Goal: Task Accomplishment & Management: Manage account settings

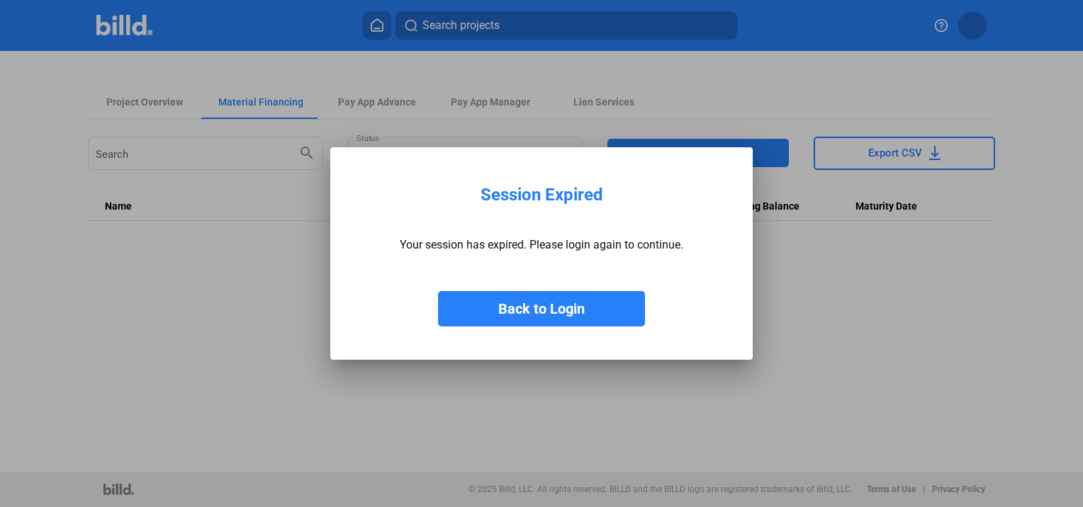
click at [562, 298] on button "Back to Login" at bounding box center [541, 308] width 207 height 35
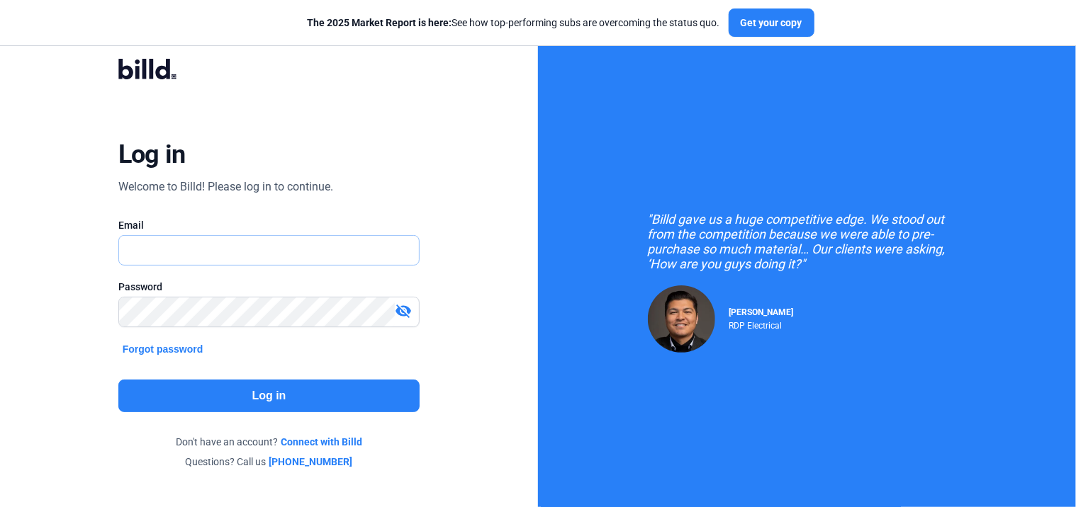
type input "[PERSON_NAME][EMAIL_ADDRESS][PERSON_NAME][DOMAIN_NAME]"
click at [291, 388] on button "Log in" at bounding box center [269, 396] width 302 height 33
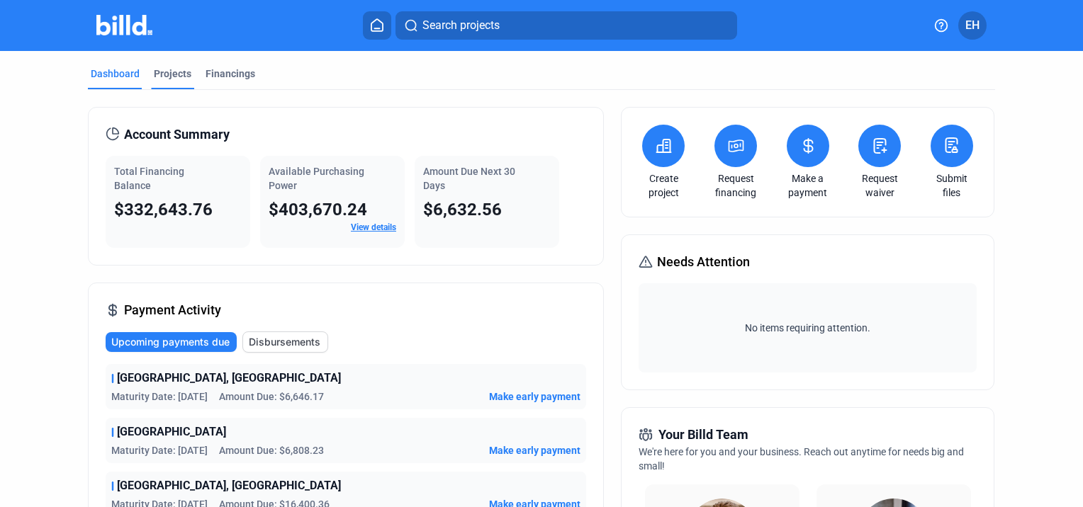
click at [169, 82] on div "Projects" at bounding box center [172, 78] width 43 height 23
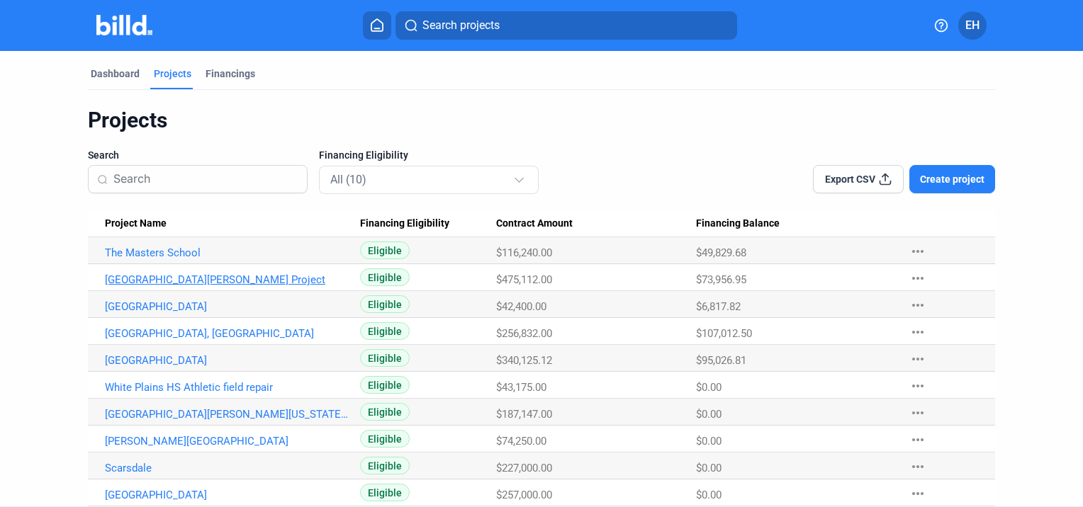
click at [142, 279] on link "[GEOGRAPHIC_DATA][PERSON_NAME] Project" at bounding box center [227, 280] width 244 height 13
click at [93, 73] on div "Dashboard" at bounding box center [115, 74] width 49 height 14
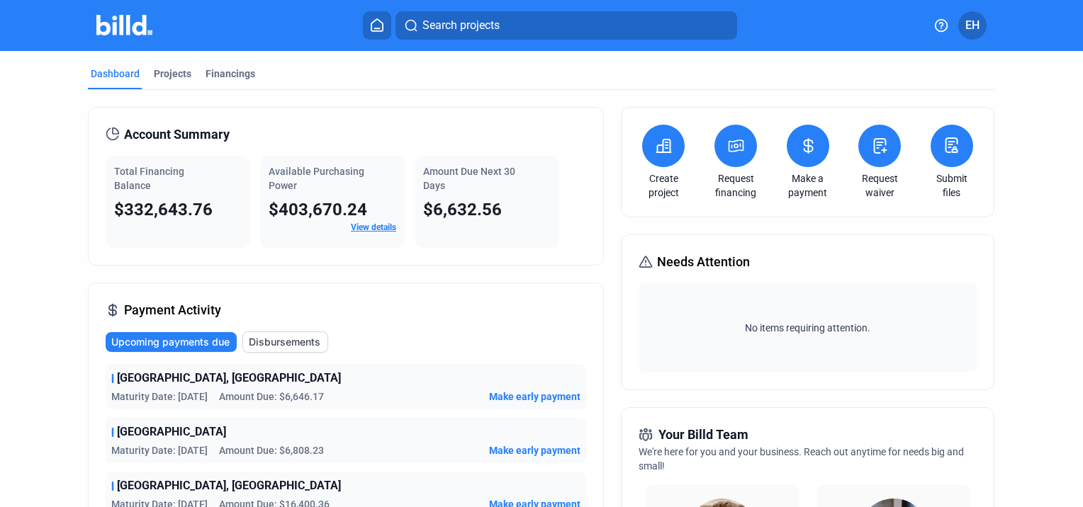
click at [265, 335] on span "Disbursements" at bounding box center [285, 342] width 72 height 14
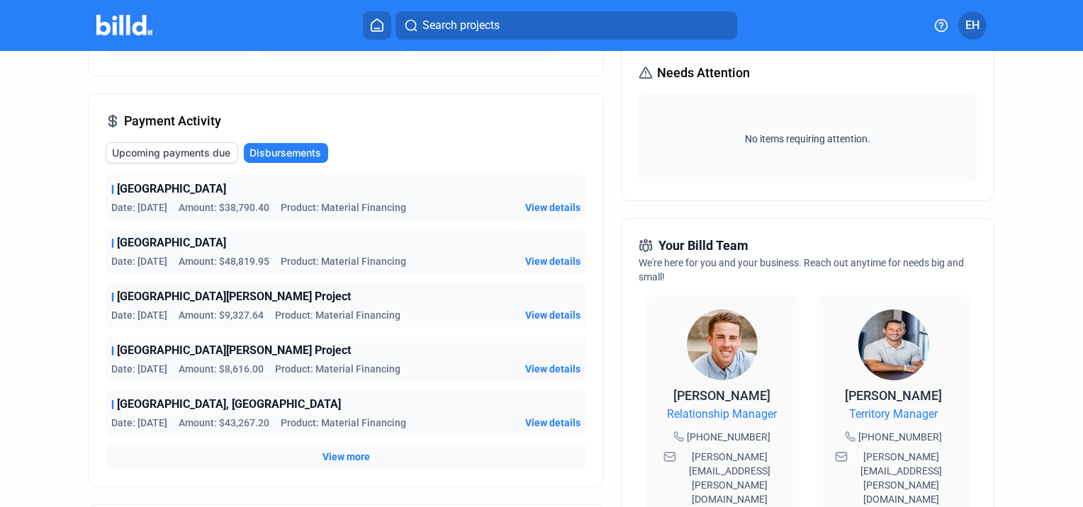
scroll to position [213, 0]
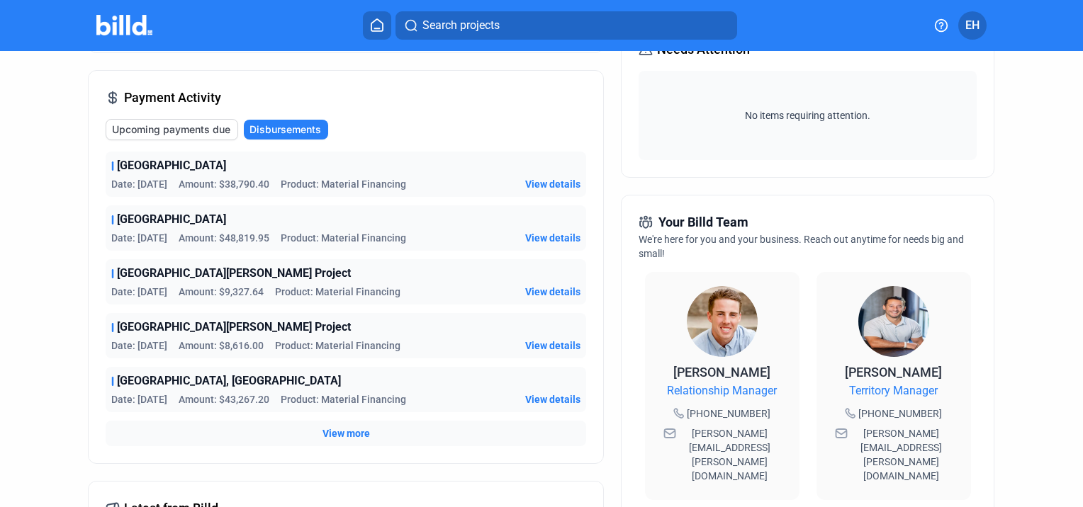
click at [329, 436] on span "View more" at bounding box center [345, 434] width 47 height 14
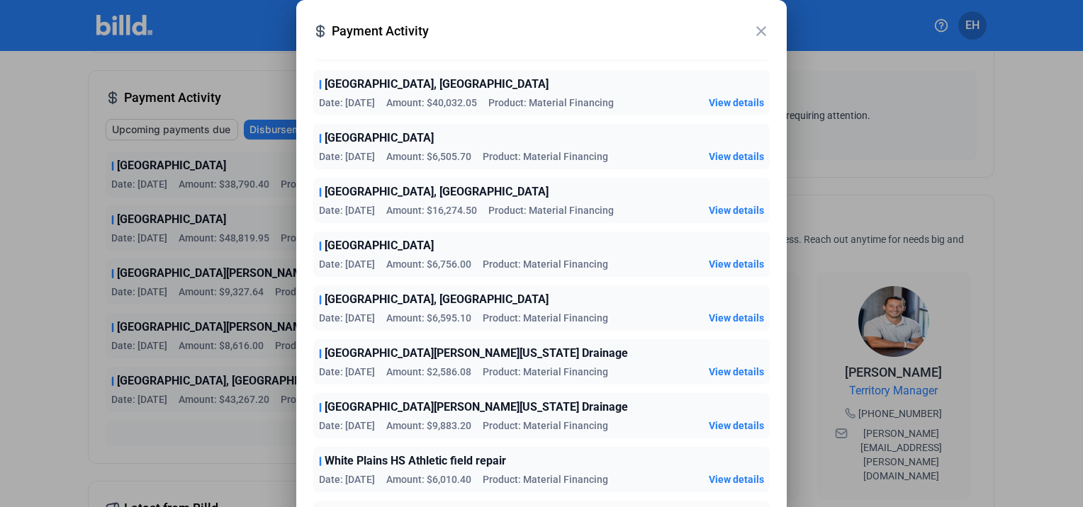
scroll to position [103, 0]
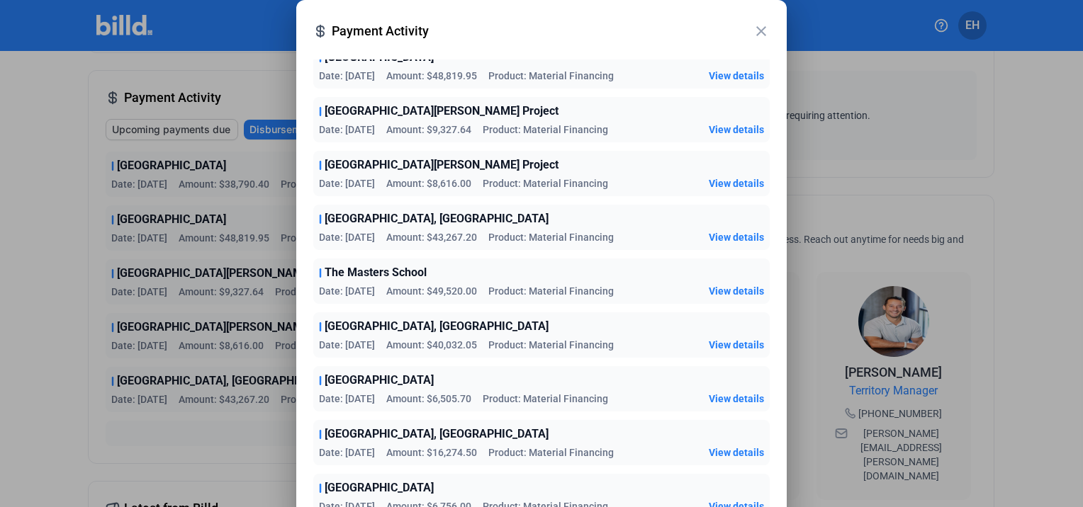
click at [722, 293] on span "View details" at bounding box center [736, 291] width 55 height 14
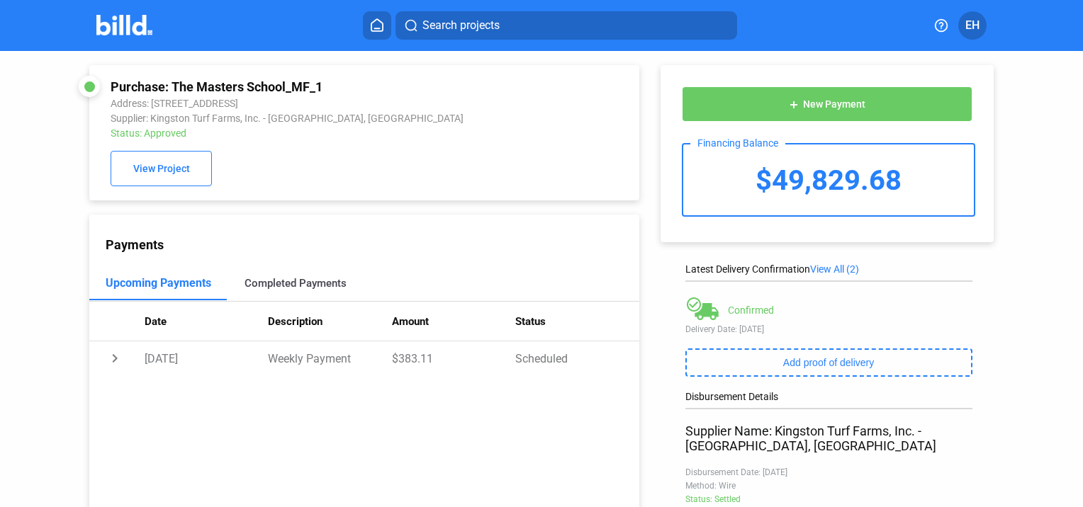
click at [294, 287] on div "Completed Payments" at bounding box center [295, 283] width 102 height 13
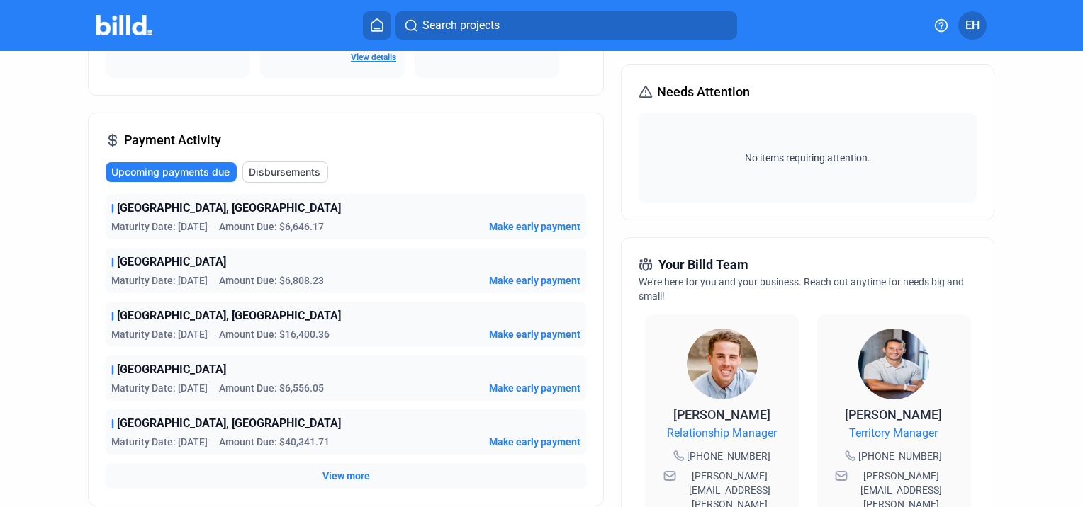
scroll to position [213, 0]
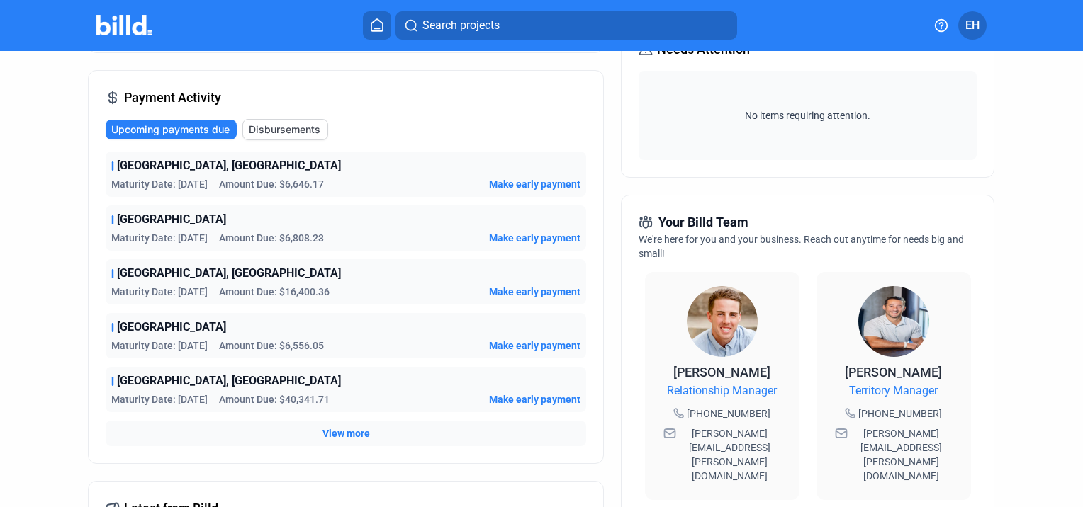
click at [347, 437] on span "View more" at bounding box center [345, 434] width 47 height 14
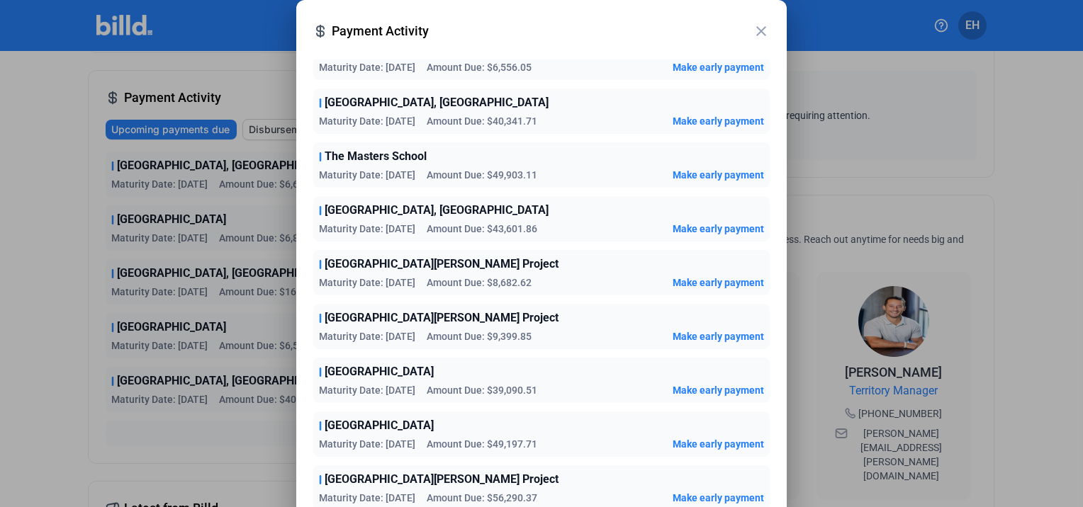
scroll to position [222, 0]
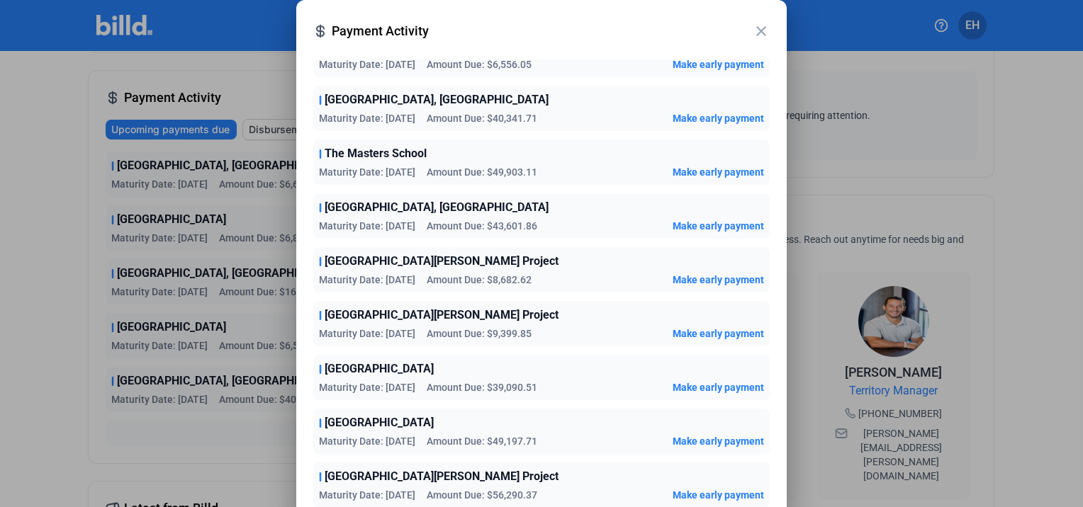
click at [488, 425] on div "[GEOGRAPHIC_DATA]" at bounding box center [541, 423] width 445 height 17
click at [672, 435] on span "Make early payment" at bounding box center [717, 441] width 91 height 14
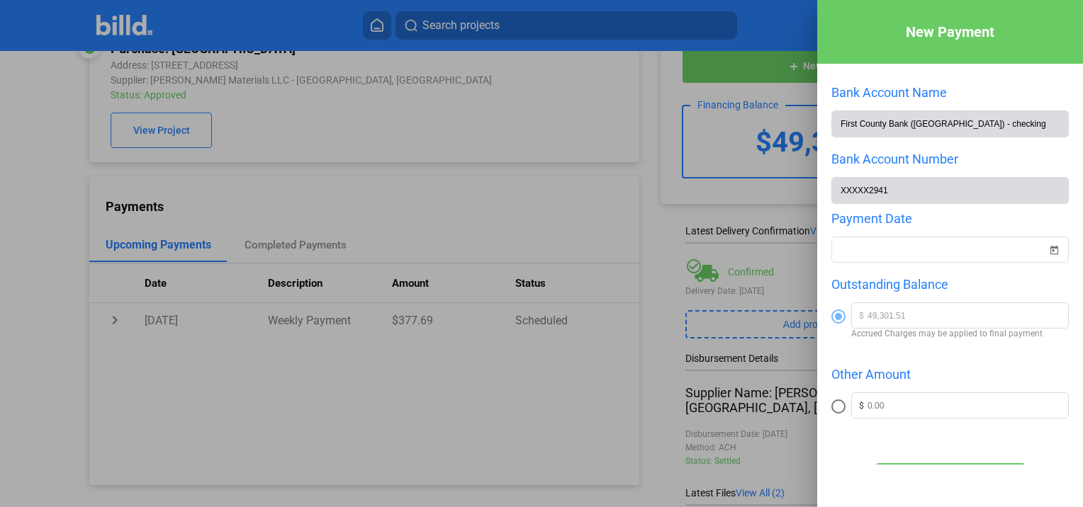
click at [438, 135] on div at bounding box center [541, 253] width 1083 height 507
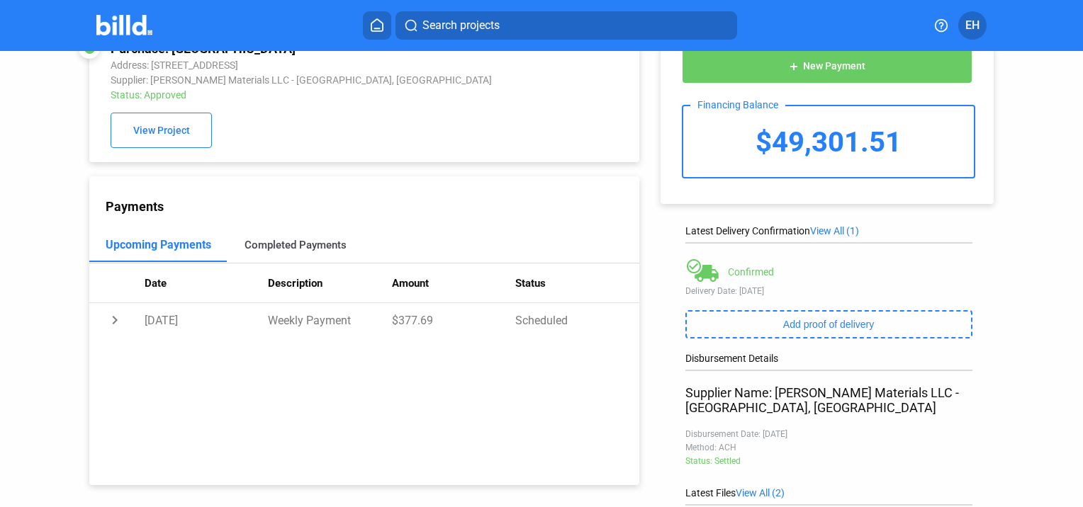
click at [308, 250] on div "Completed Payments" at bounding box center [295, 245] width 102 height 13
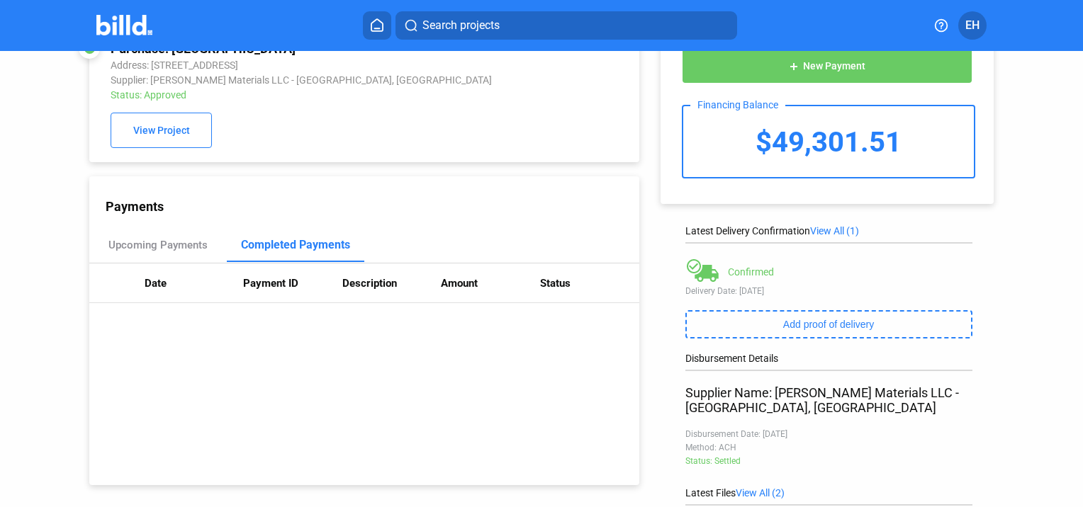
scroll to position [109, 0]
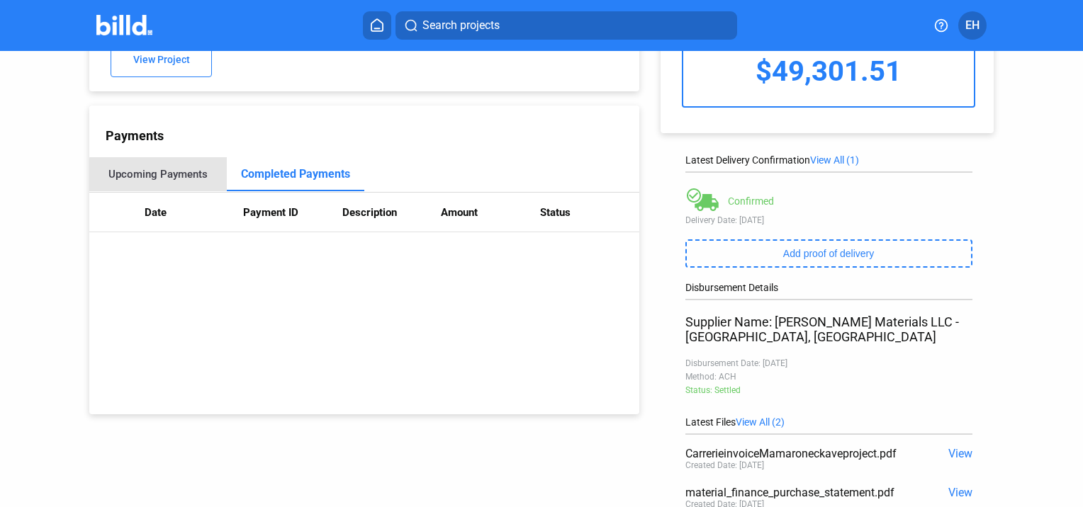
click at [166, 181] on div "Upcoming Payments" at bounding box center [157, 174] width 99 height 13
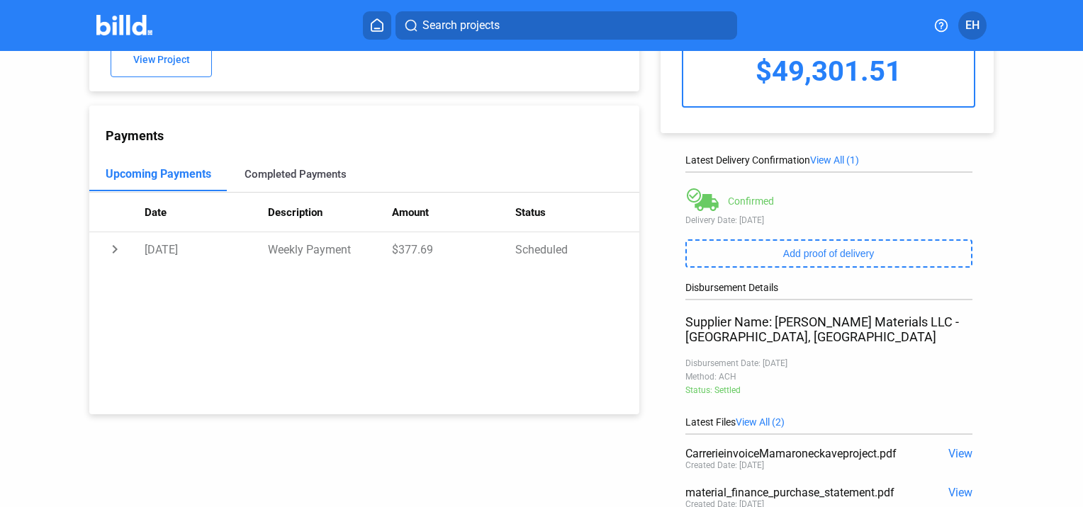
click at [278, 183] on div "Completed Payments" at bounding box center [295, 174] width 137 height 34
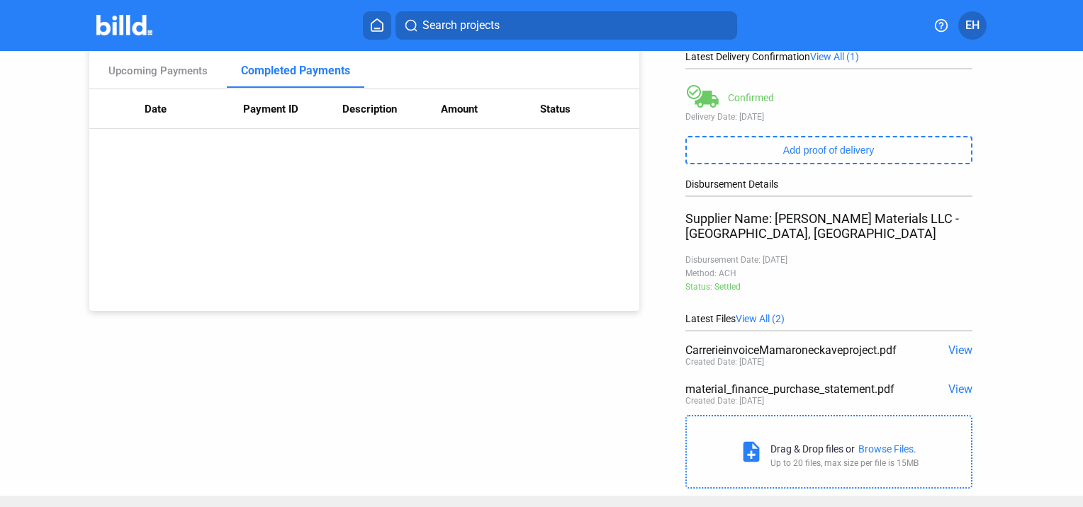
scroll to position [0, 0]
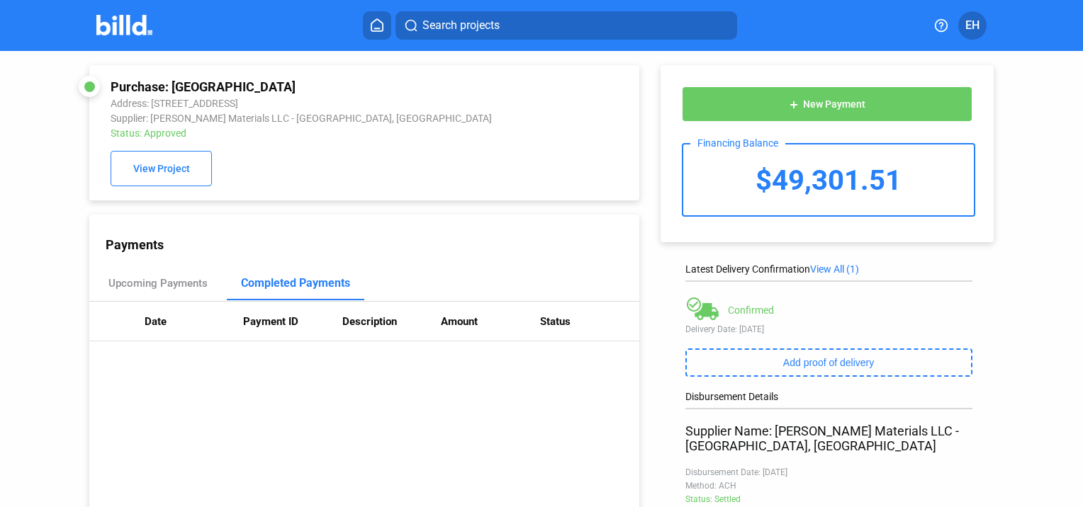
click at [373, 26] on icon at bounding box center [377, 24] width 14 height 13
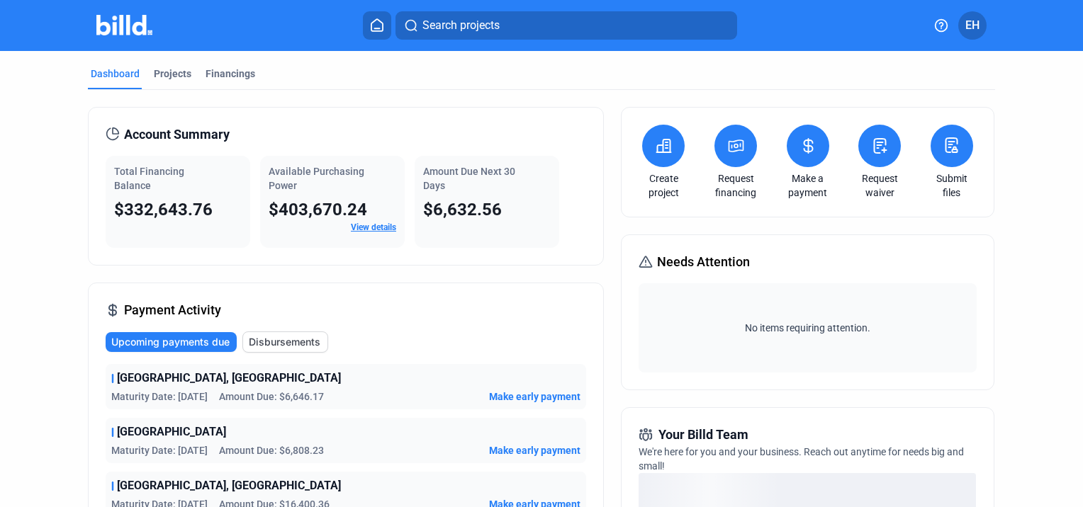
click at [206, 340] on span "Upcoming payments due" at bounding box center [170, 342] width 118 height 14
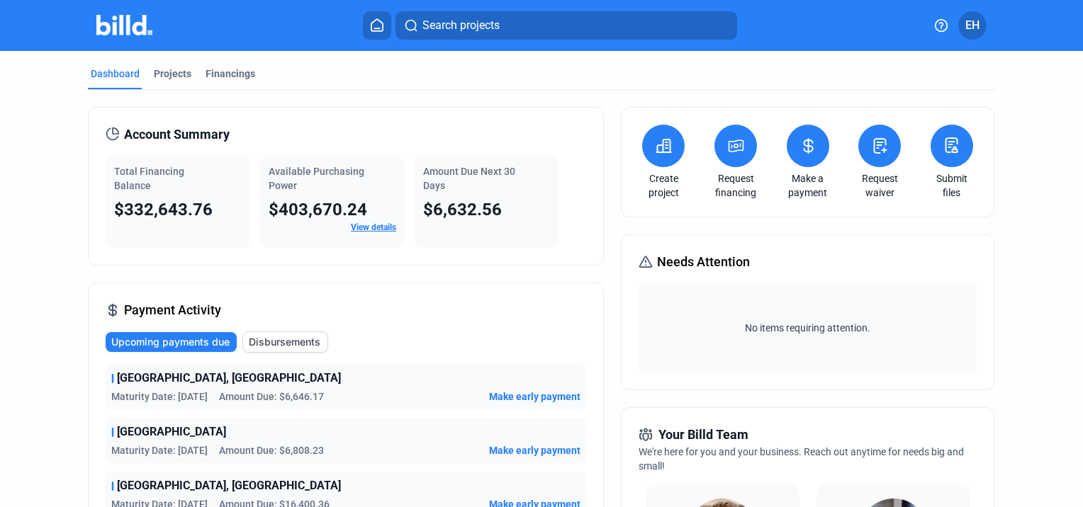
click at [486, 19] on span "Search projects" at bounding box center [460, 25] width 77 height 17
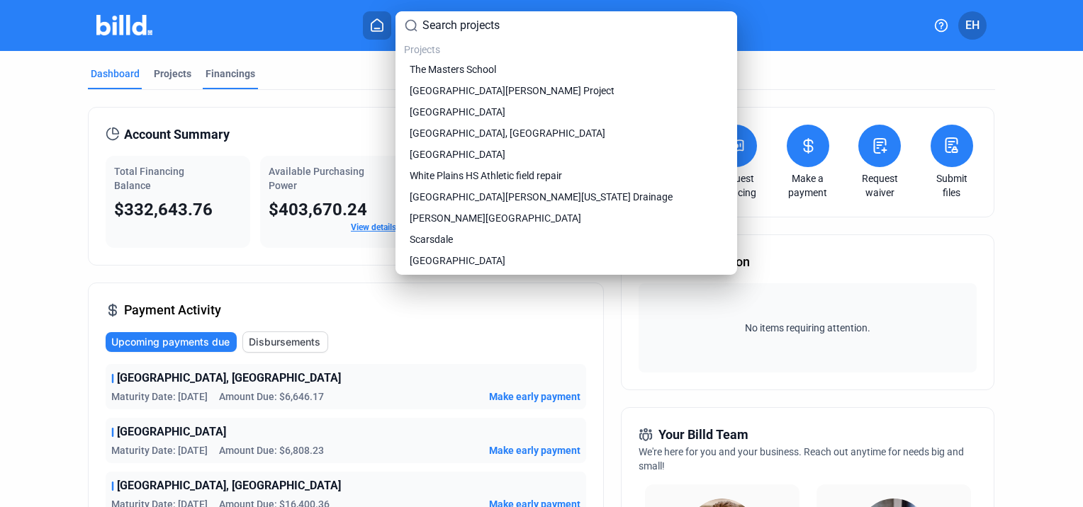
click at [215, 74] on div at bounding box center [541, 253] width 1083 height 507
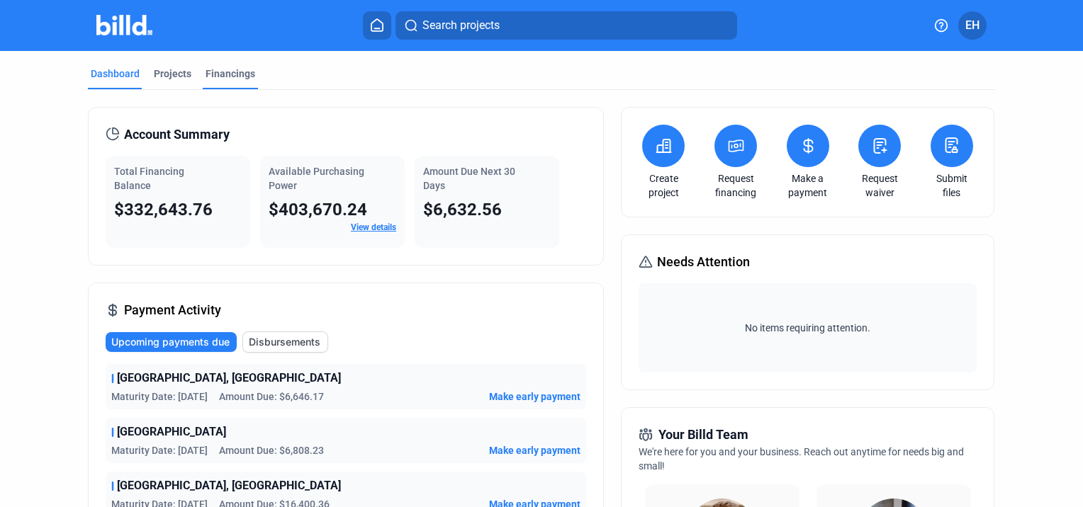
click at [215, 74] on div "Financings" at bounding box center [230, 74] width 50 height 14
